Goal: Task Accomplishment & Management: Manage account settings

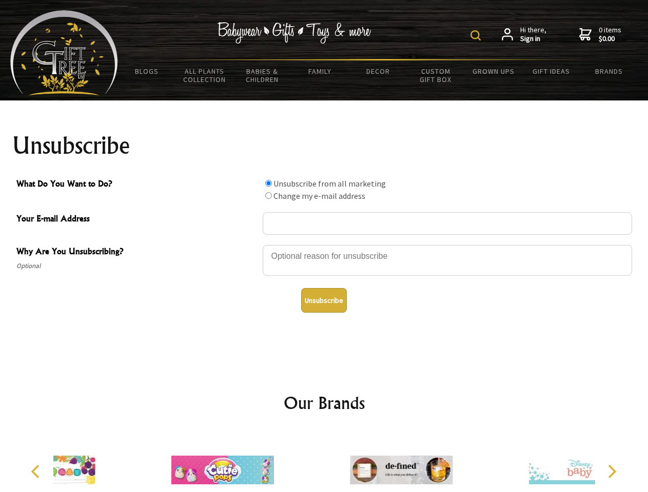
click at [477, 35] on img at bounding box center [475, 35] width 10 height 10
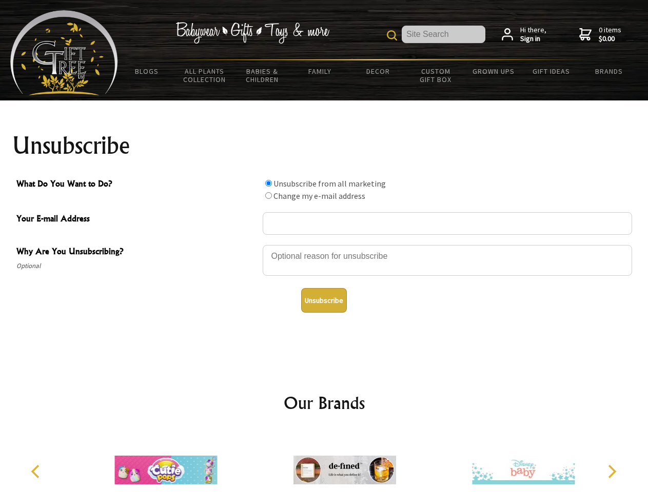
click at [324, 245] on div at bounding box center [447, 262] width 369 height 36
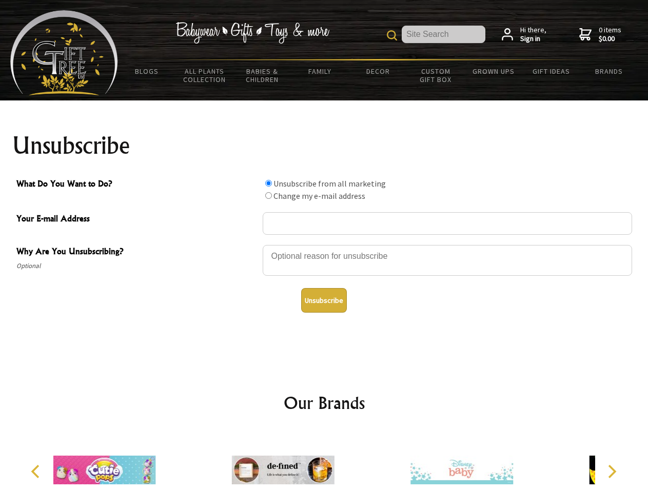
click at [268, 183] on input "What Do You Want to Do?" at bounding box center [268, 183] width 7 height 7
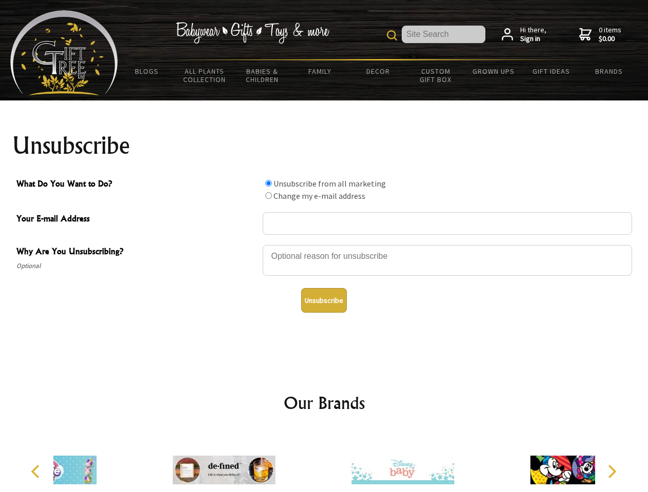
click at [268, 195] on input "What Do You Want to Do?" at bounding box center [268, 195] width 7 height 7
radio input "true"
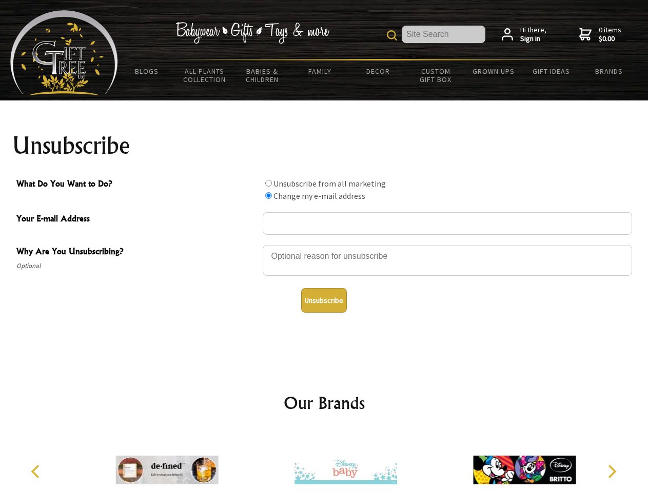
click at [324, 300] on button "Unsubscribe" at bounding box center [324, 300] width 46 height 25
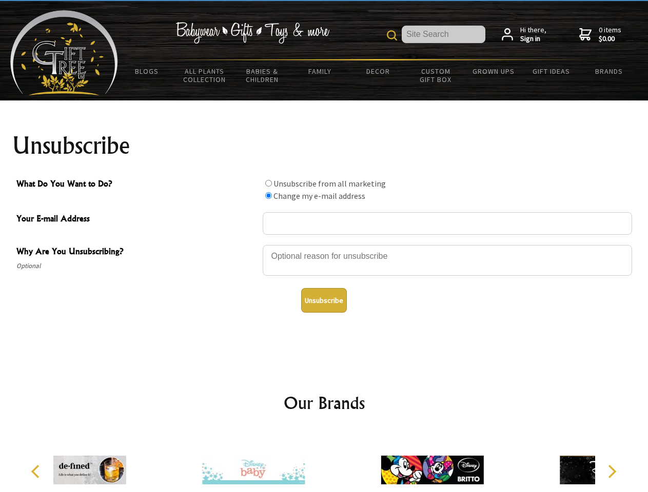
click at [324, 462] on div at bounding box center [253, 472] width 178 height 80
click at [37, 472] on icon "Previous" at bounding box center [36, 471] width 13 height 13
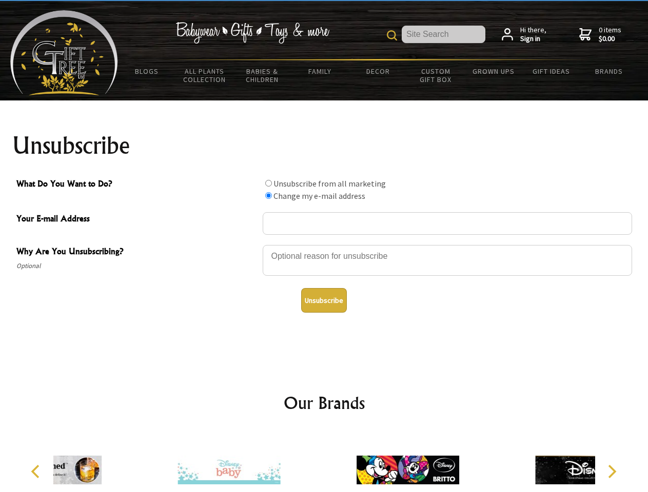
click at [611, 472] on icon "Next" at bounding box center [610, 471] width 13 height 13
